Goal: Communication & Community: Answer question/provide support

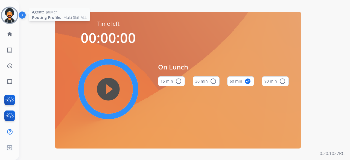
click at [11, 16] on img at bounding box center [9, 15] width 15 height 15
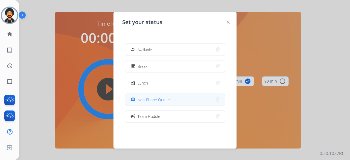
click at [157, 100] on span "Non-Phone Queue" at bounding box center [154, 100] width 32 height 6
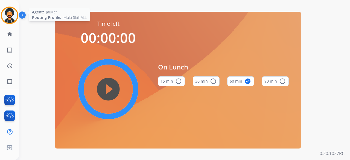
click at [15, 12] on img at bounding box center [9, 15] width 15 height 15
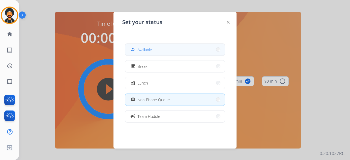
click at [139, 50] on div "how_to_reg Available" at bounding box center [141, 49] width 22 height 7
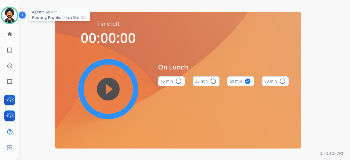
click at [11, 18] on img at bounding box center [9, 15] width 15 height 15
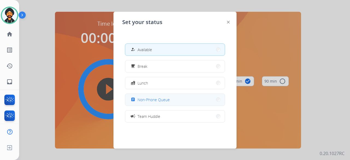
click at [141, 98] on span "Non-Phone Queue" at bounding box center [154, 100] width 32 height 6
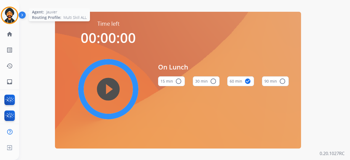
click at [12, 13] on img at bounding box center [9, 15] width 15 height 15
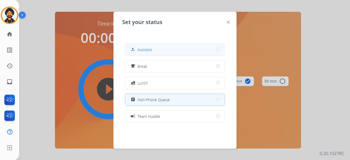
click at [143, 53] on button "how_to_reg Available" at bounding box center [175, 50] width 100 height 12
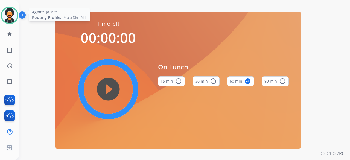
click at [8, 14] on img at bounding box center [9, 15] width 15 height 15
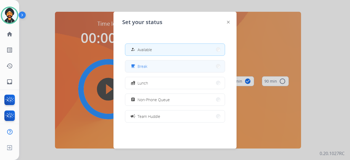
click at [161, 69] on button "free_breakfast Break" at bounding box center [175, 66] width 100 height 12
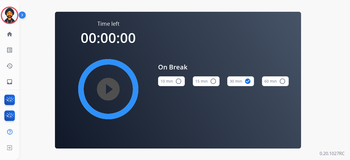
click at [19, 14] on img at bounding box center [23, 16] width 9 height 10
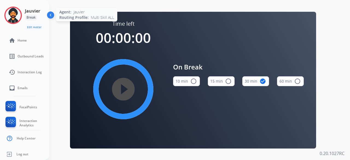
drag, startPoint x: 3, startPoint y: 11, endPoint x: 6, endPoint y: 11, distance: 3.6
click at [4, 11] on div "Jauvier Break Edit Avatar Agent: [PERSON_NAME] Profile: Multi Skill ALL" at bounding box center [24, 19] width 49 height 24
click at [13, 12] on img at bounding box center [12, 15] width 15 height 15
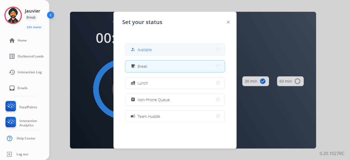
click at [134, 47] on div "how_to_reg" at bounding box center [134, 49] width 8 height 7
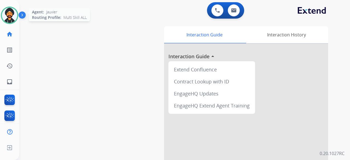
click at [10, 14] on img at bounding box center [9, 15] width 15 height 15
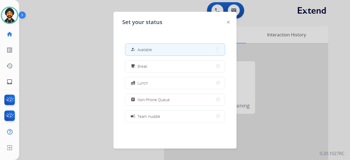
click at [74, 57] on div at bounding box center [175, 80] width 350 height 160
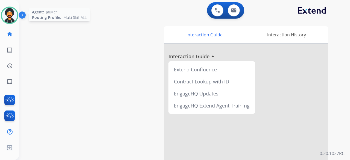
click at [13, 18] on img at bounding box center [9, 15] width 15 height 15
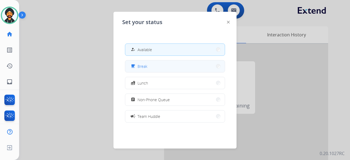
click at [148, 68] on button "free_breakfast Break" at bounding box center [175, 66] width 100 height 12
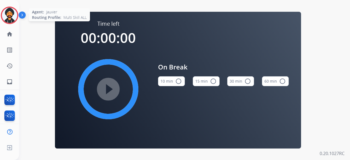
click at [14, 13] on img at bounding box center [9, 15] width 15 height 15
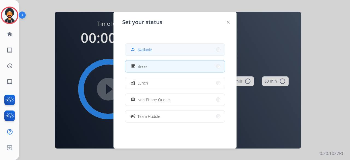
click at [156, 46] on button "how_to_reg Available" at bounding box center [175, 50] width 100 height 12
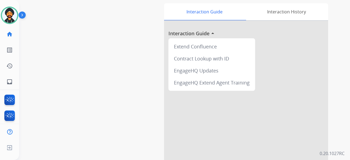
scroll to position [87, 0]
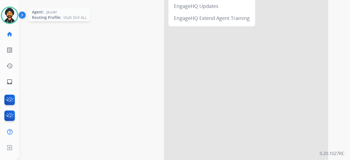
click at [14, 15] on img at bounding box center [9, 15] width 15 height 15
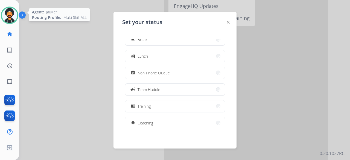
scroll to position [27, 0]
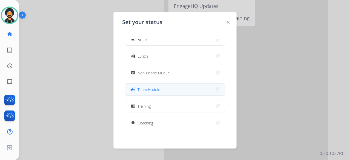
click at [156, 93] on button "campaign Team Huddle" at bounding box center [175, 90] width 100 height 12
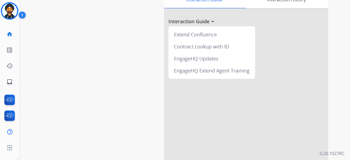
scroll to position [87, 0]
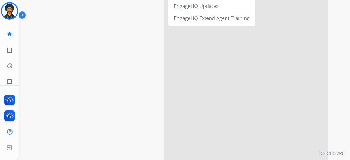
click at [77, 31] on div "swap_horiz Break voice bridge close_fullscreen Connect 3-Way Call merge_type Se…" at bounding box center [178, 46] width 318 height 228
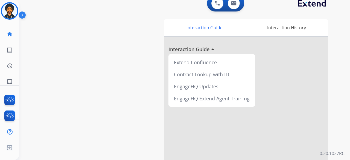
scroll to position [0, 0]
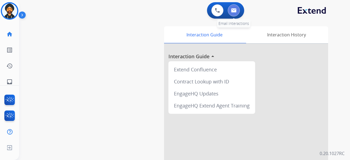
click at [232, 7] on button at bounding box center [234, 10] width 12 height 12
select select "**********"
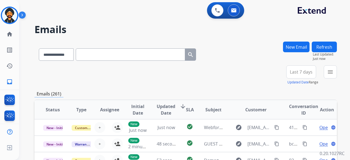
drag, startPoint x: 321, startPoint y: 70, endPoint x: 326, endPoint y: 70, distance: 5.5
click at [323, 70] on div "**********" at bounding box center [309, 75] width 55 height 20
click at [326, 70] on button "menu Filters" at bounding box center [330, 71] width 13 height 13
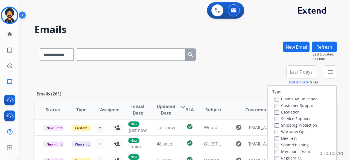
click at [251, 59] on div "**********" at bounding box center [185, 54] width 302 height 24
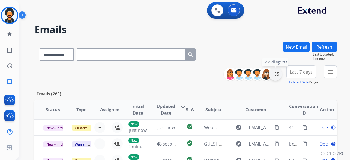
click at [274, 73] on div "+85" at bounding box center [275, 74] width 13 height 13
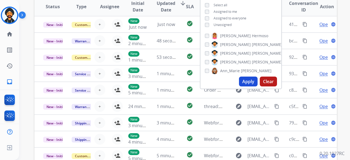
scroll to position [109, 0]
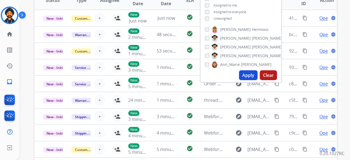
click at [248, 77] on button "Apply" at bounding box center [248, 75] width 19 height 10
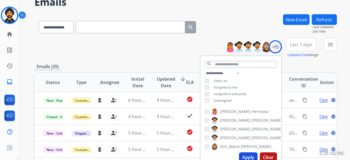
scroll to position [27, 0]
click at [246, 158] on button "Apply" at bounding box center [248, 157] width 19 height 10
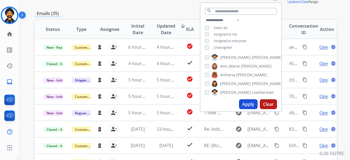
scroll to position [82, 0]
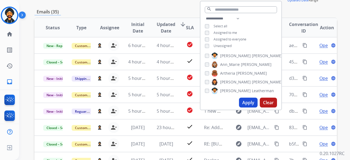
click at [251, 100] on button "Apply" at bounding box center [248, 103] width 19 height 10
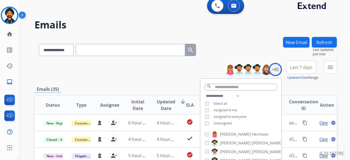
scroll to position [0, 0]
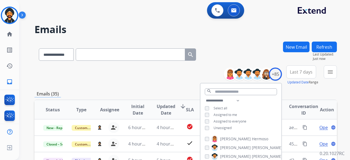
click at [121, 75] on div "**********" at bounding box center [185, 75] width 302 height 20
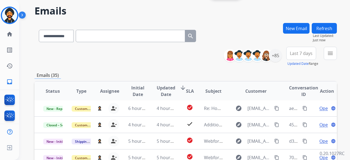
scroll to position [27, 0]
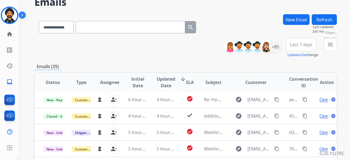
click at [330, 46] on mat-icon "menu" at bounding box center [330, 44] width 7 height 7
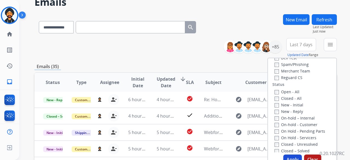
scroll to position [55, 0]
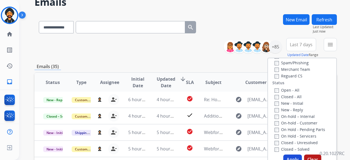
click at [276, 90] on label "Open - All" at bounding box center [286, 89] width 25 height 5
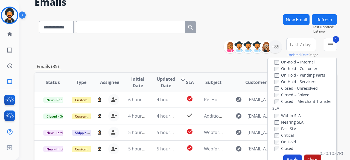
scroll to position [109, 0]
click at [291, 157] on button "Apply" at bounding box center [292, 159] width 19 height 10
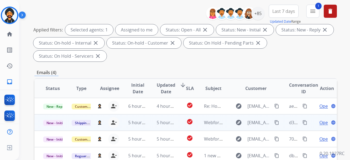
scroll to position [137, 0]
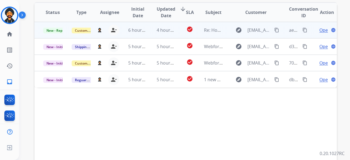
click at [322, 31] on span "Open" at bounding box center [324, 30] width 11 height 7
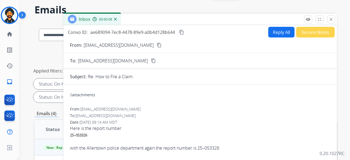
scroll to position [0, 0]
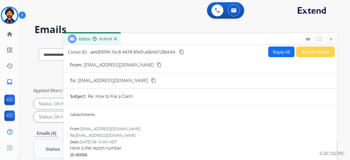
click at [278, 52] on button "Reply All" at bounding box center [281, 51] width 26 height 11
select select "**********"
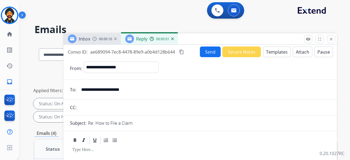
click at [263, 51] on button "Templates" at bounding box center [277, 51] width 28 height 11
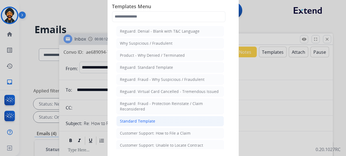
click at [144, 116] on li "Standard Template" at bounding box center [169, 121] width 107 height 10
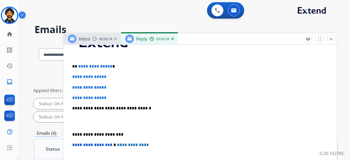
scroll to position [164, 0]
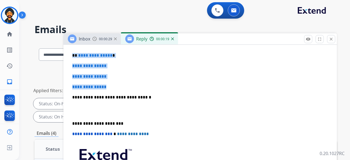
drag, startPoint x: 86, startPoint y: 80, endPoint x: 66, endPoint y: 54, distance: 32.5
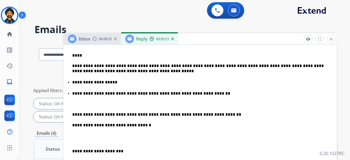
click at [77, 54] on p "****" at bounding box center [198, 55] width 252 height 5
drag, startPoint x: 98, startPoint y: 85, endPoint x: 29, endPoint y: 84, distance: 68.9
click at [30, 84] on div "**********" at bounding box center [178, 100] width 318 height 160
drag, startPoint x: 122, startPoint y: 82, endPoint x: 43, endPoint y: 74, distance: 79.6
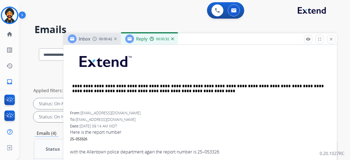
scroll to position [137, 0]
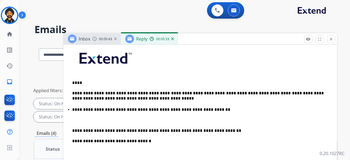
click at [78, 82] on p "****" at bounding box center [198, 82] width 252 height 5
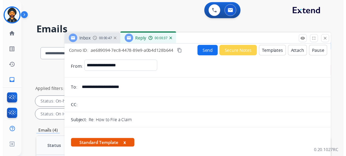
scroll to position [0, 0]
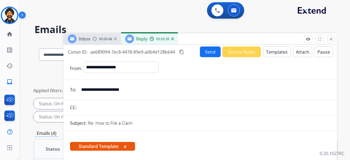
click at [206, 50] on button "Send" at bounding box center [210, 51] width 21 height 11
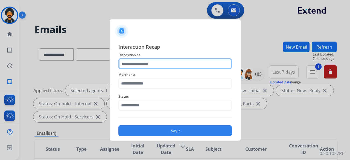
click at [153, 60] on input "text" at bounding box center [174, 63] width 113 height 11
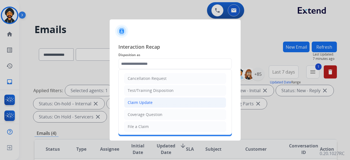
click at [152, 100] on li "Claim Update" at bounding box center [175, 102] width 102 height 10
type input "**********"
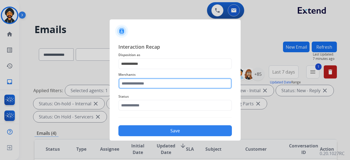
click at [138, 82] on input "text" at bounding box center [174, 83] width 113 height 11
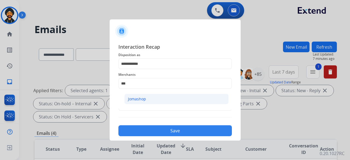
click at [133, 97] on div "Jomashop" at bounding box center [137, 98] width 18 height 5
type input "********"
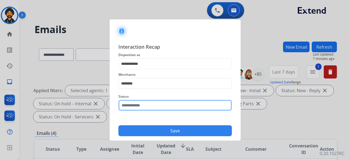
click at [136, 106] on input "text" at bounding box center [174, 105] width 113 height 11
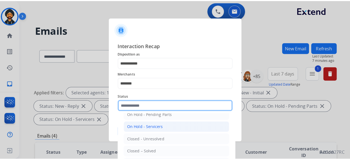
scroll to position [31, 0]
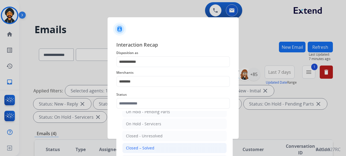
click at [144, 143] on li "Closed – Solved" at bounding box center [174, 147] width 104 height 10
type input "**********"
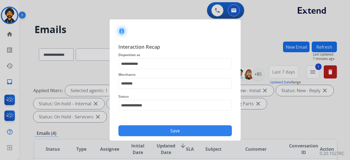
click at [161, 132] on button "Save" at bounding box center [174, 130] width 113 height 11
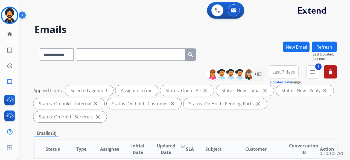
scroll to position [109, 0]
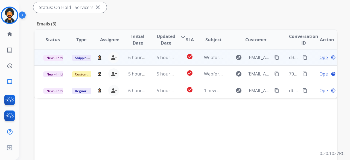
click at [322, 55] on span "Open" at bounding box center [324, 57] width 11 height 7
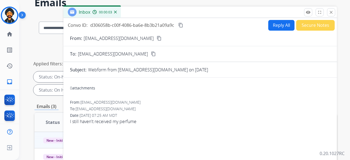
scroll to position [0, 0]
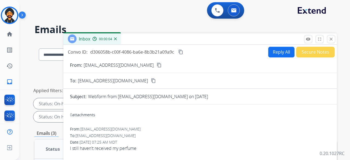
click at [280, 51] on button "Reply All" at bounding box center [281, 52] width 26 height 11
select select "**********"
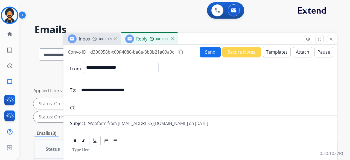
click at [269, 52] on button "Templates" at bounding box center [277, 52] width 28 height 11
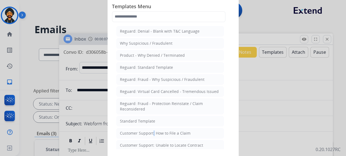
click at [153, 130] on div "Customer Support: How to File a Claim" at bounding box center [155, 132] width 71 height 5
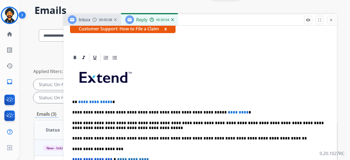
scroll to position [27, 0]
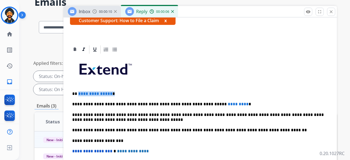
drag, startPoint x: 116, startPoint y: 94, endPoint x: 77, endPoint y: 93, distance: 38.8
click at [77, 93] on p "**********" at bounding box center [198, 93] width 252 height 5
drag, startPoint x: 226, startPoint y: 102, endPoint x: 183, endPoint y: 100, distance: 43.8
click at [183, 100] on div "**********" at bounding box center [200, 137] width 260 height 167
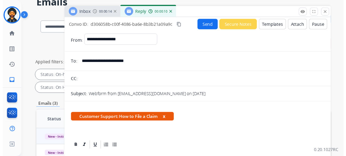
scroll to position [0, 0]
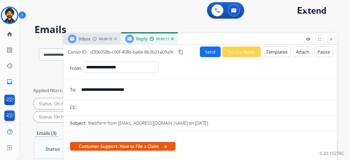
click at [203, 52] on button "Send" at bounding box center [210, 51] width 21 height 11
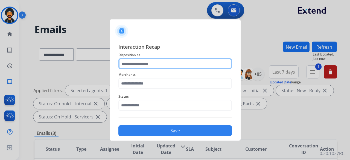
click at [156, 65] on input "text" at bounding box center [174, 63] width 113 height 11
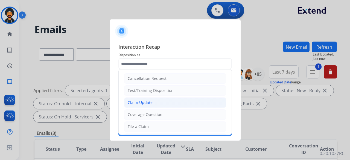
click at [151, 104] on div "Claim Update" at bounding box center [140, 102] width 25 height 5
type input "**********"
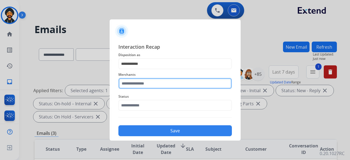
click at [139, 79] on input "text" at bounding box center [174, 83] width 113 height 11
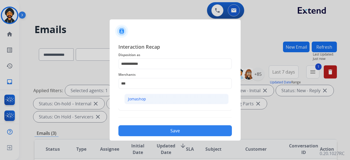
click at [148, 97] on li "Jomashop" at bounding box center [176, 99] width 104 height 10
type input "********"
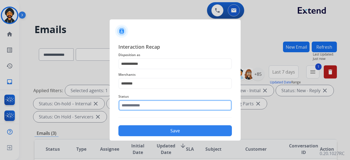
click at [149, 105] on input "text" at bounding box center [174, 105] width 113 height 11
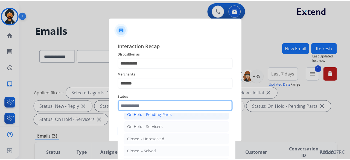
scroll to position [31, 0]
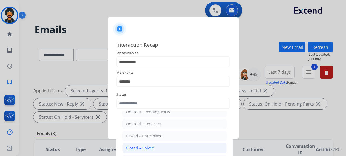
click at [145, 145] on div "Closed – Solved" at bounding box center [140, 147] width 28 height 5
type input "**********"
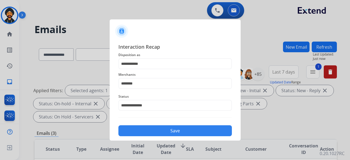
click at [162, 132] on button "Save" at bounding box center [174, 130] width 113 height 11
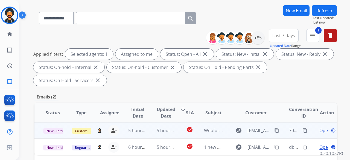
scroll to position [82, 0]
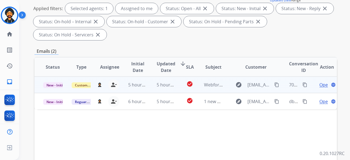
click at [320, 83] on span "Open" at bounding box center [324, 84] width 11 height 7
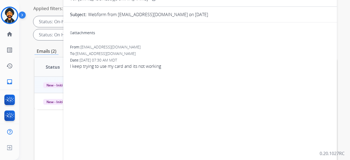
scroll to position [0, 0]
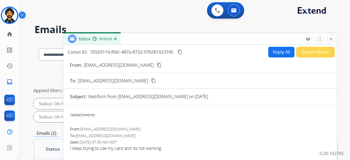
click at [280, 49] on button "Reply All" at bounding box center [281, 52] width 26 height 11
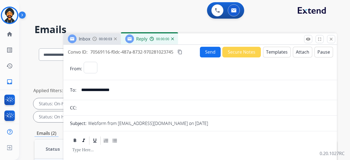
select select "**********"
click at [268, 53] on button "Templates" at bounding box center [277, 52] width 28 height 11
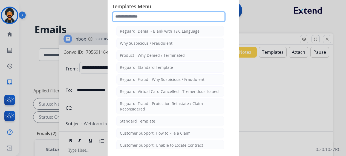
click at [145, 16] on input "text" at bounding box center [168, 16] width 113 height 11
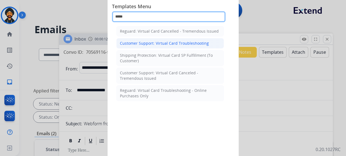
type input "*****"
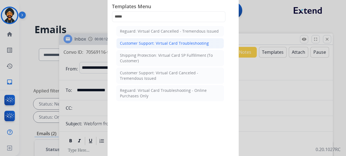
click at [150, 40] on div "Customer Support: Virtual Card Troubleshooting" at bounding box center [164, 42] width 89 height 5
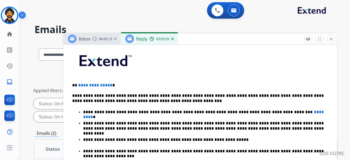
scroll to position [137, 0]
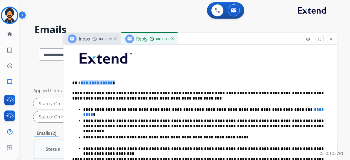
drag, startPoint x: 109, startPoint y: 83, endPoint x: 149, endPoint y: 78, distance: 40.2
click at [78, 84] on p "**********" at bounding box center [198, 82] width 252 height 5
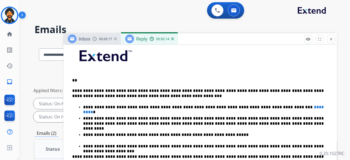
scroll to position [144, 0]
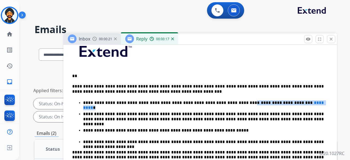
drag, startPoint x: 281, startPoint y: 100, endPoint x: 227, endPoint y: 99, distance: 53.6
click at [220, 100] on p "**********" at bounding box center [203, 102] width 241 height 5
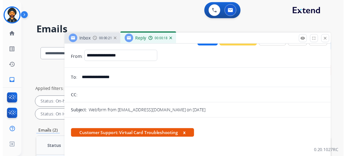
scroll to position [0, 0]
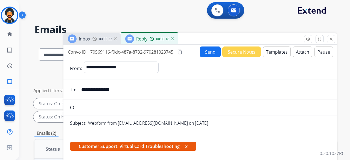
click at [201, 51] on button "Send" at bounding box center [210, 51] width 21 height 11
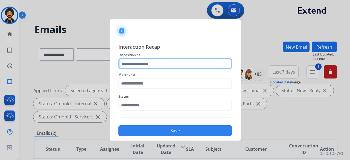
click at [140, 65] on input "text" at bounding box center [174, 63] width 113 height 11
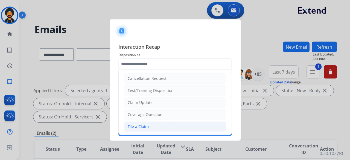
click at [135, 126] on div "File a Claim" at bounding box center [138, 126] width 21 height 5
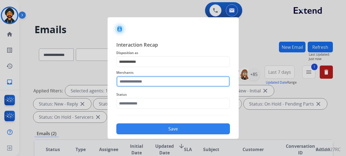
click at [129, 84] on input "text" at bounding box center [172, 81] width 113 height 11
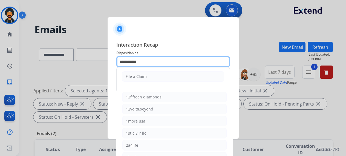
drag, startPoint x: 128, startPoint y: 64, endPoint x: 81, endPoint y: 69, distance: 48.1
click at [0, 69] on app-contact-recap-modal "**********" at bounding box center [0, 78] width 0 height 156
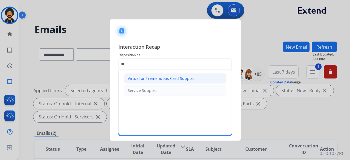
click at [148, 82] on li "Virtual or Tremendous Card Support" at bounding box center [175, 78] width 102 height 10
type input "**********"
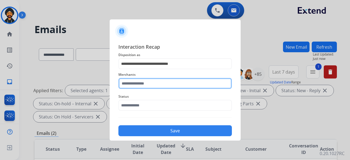
click at [146, 85] on input "text" at bounding box center [174, 83] width 113 height 11
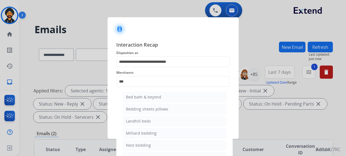
click at [145, 98] on div "Bed bath & beyond" at bounding box center [143, 96] width 35 height 5
type input "**********"
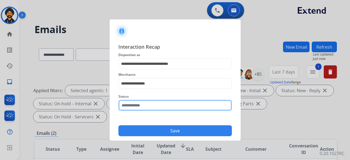
click at [135, 104] on input "text" at bounding box center [174, 105] width 113 height 11
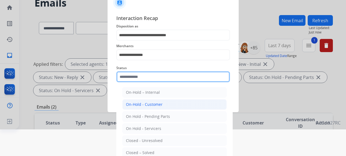
scroll to position [37, 0]
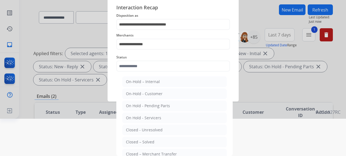
click at [144, 141] on div "Closed – Solved" at bounding box center [140, 141] width 28 height 5
type input "**********"
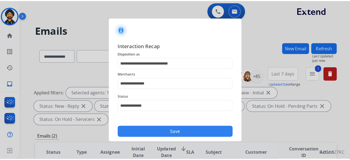
scroll to position [0, 0]
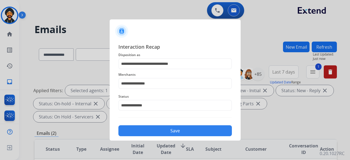
click at [145, 129] on button "Save" at bounding box center [174, 130] width 113 height 11
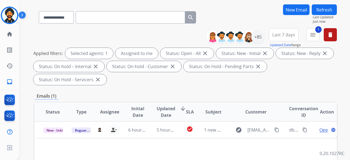
scroll to position [109, 0]
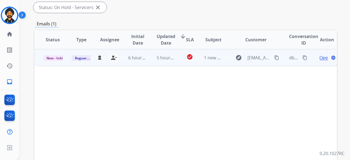
click at [319, 57] on span "Open" at bounding box center [324, 57] width 11 height 7
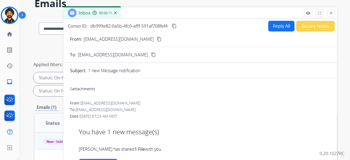
scroll to position [0, 0]
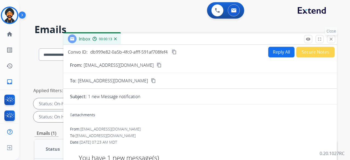
click at [329, 40] on mat-icon "close" at bounding box center [331, 39] width 5 height 5
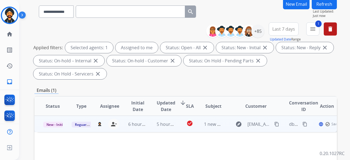
scroll to position [55, 0]
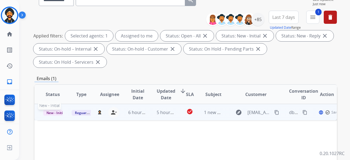
click at [54, 113] on span "New - Initial" at bounding box center [55, 113] width 25 height 6
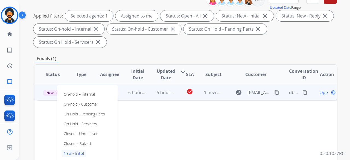
scroll to position [137, 0]
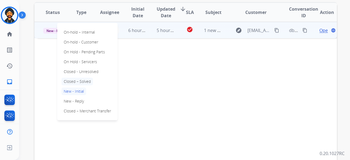
click at [82, 82] on p "Closed – Solved" at bounding box center [77, 82] width 31 height 8
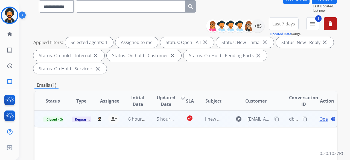
scroll to position [82, 0]
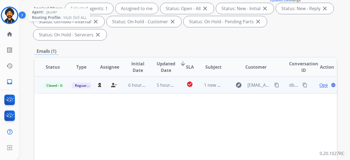
click at [12, 16] on img at bounding box center [9, 15] width 15 height 15
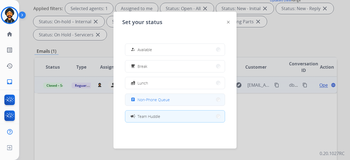
scroll to position [86, 0]
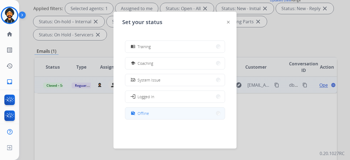
click at [149, 110] on span "Offline" at bounding box center [143, 113] width 11 height 6
